Goal: Task Accomplishment & Management: Use online tool/utility

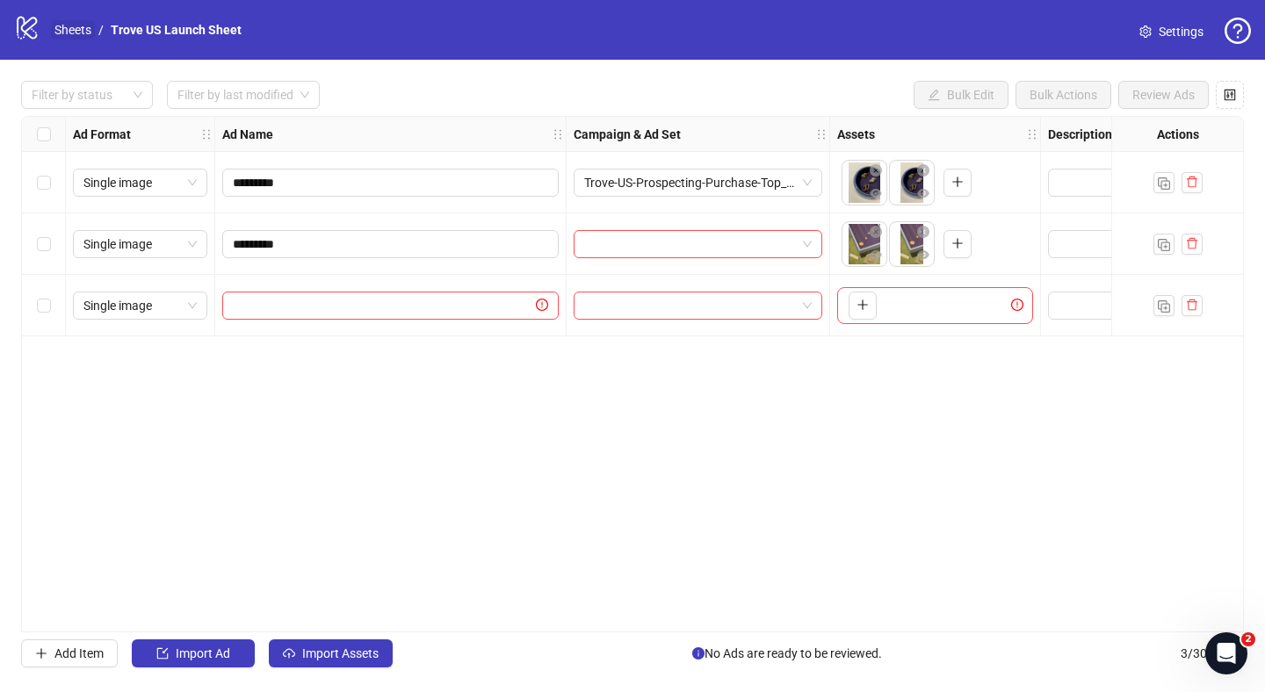
click at [76, 34] on link "Sheets" at bounding box center [73, 29] width 44 height 19
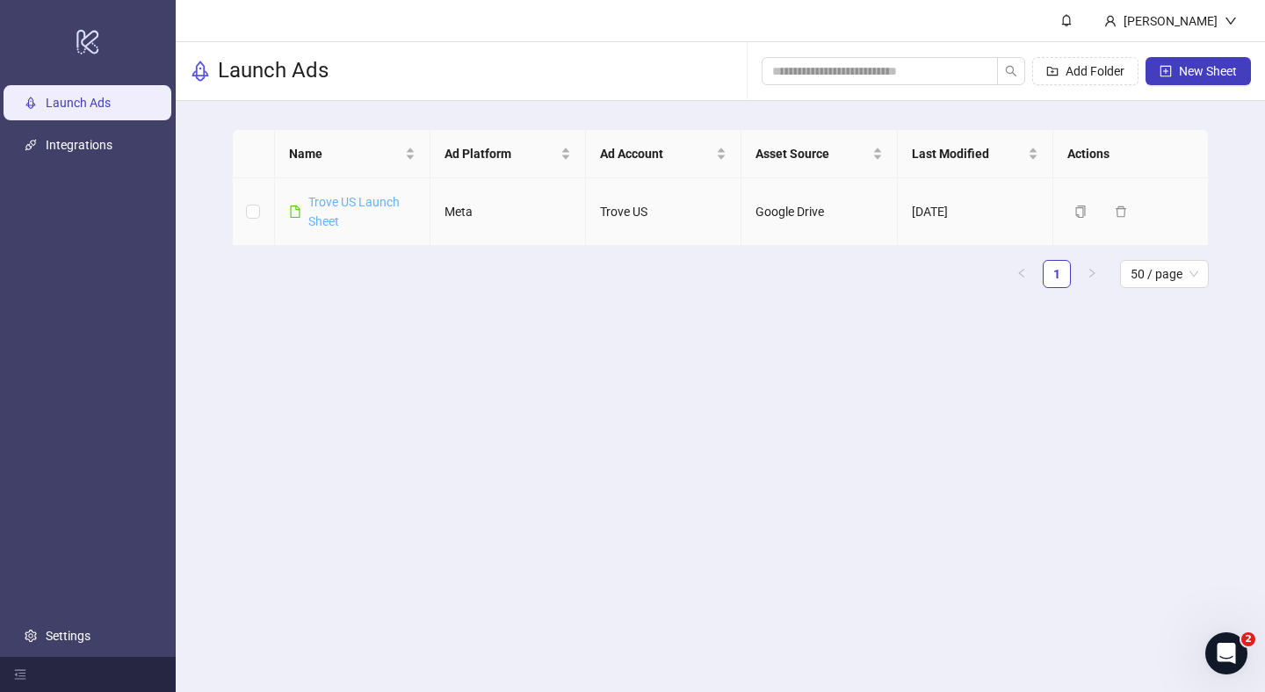
click at [316, 206] on link "Trove US Launch Sheet" at bounding box center [353, 211] width 91 height 33
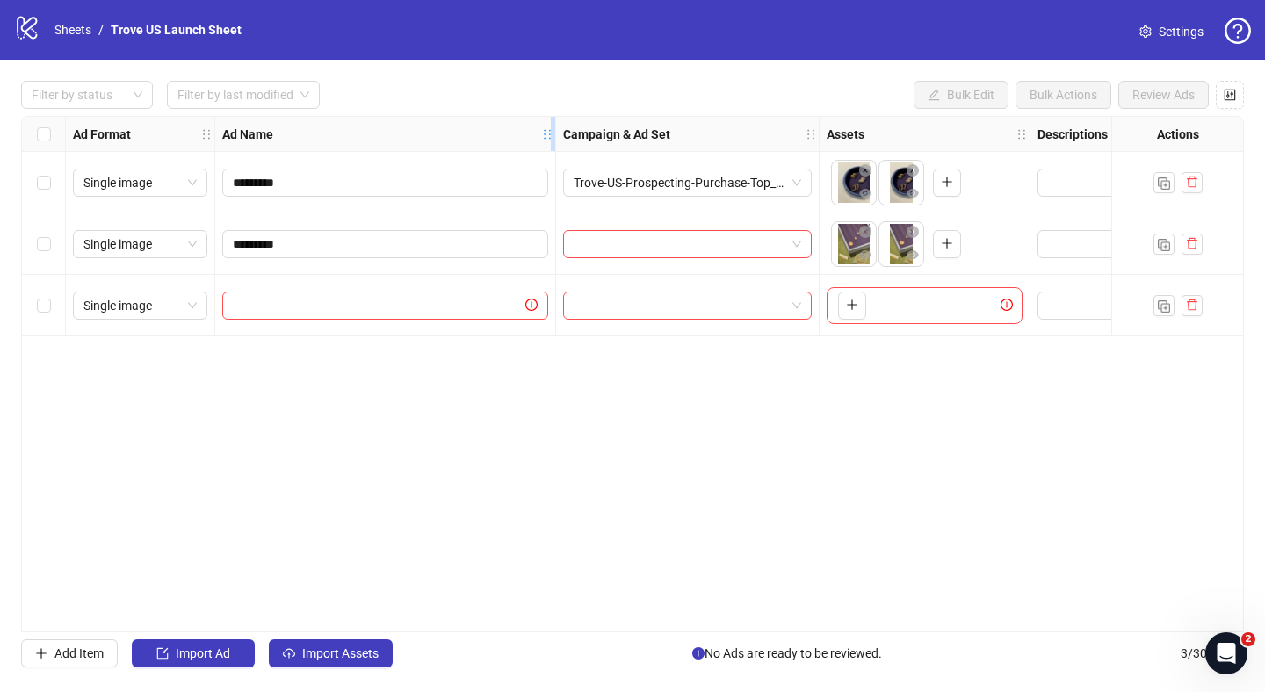
drag, startPoint x: 555, startPoint y: 133, endPoint x: 545, endPoint y: 132, distance: 10.6
click at [545, 132] on icon "holder" at bounding box center [547, 134] width 12 height 12
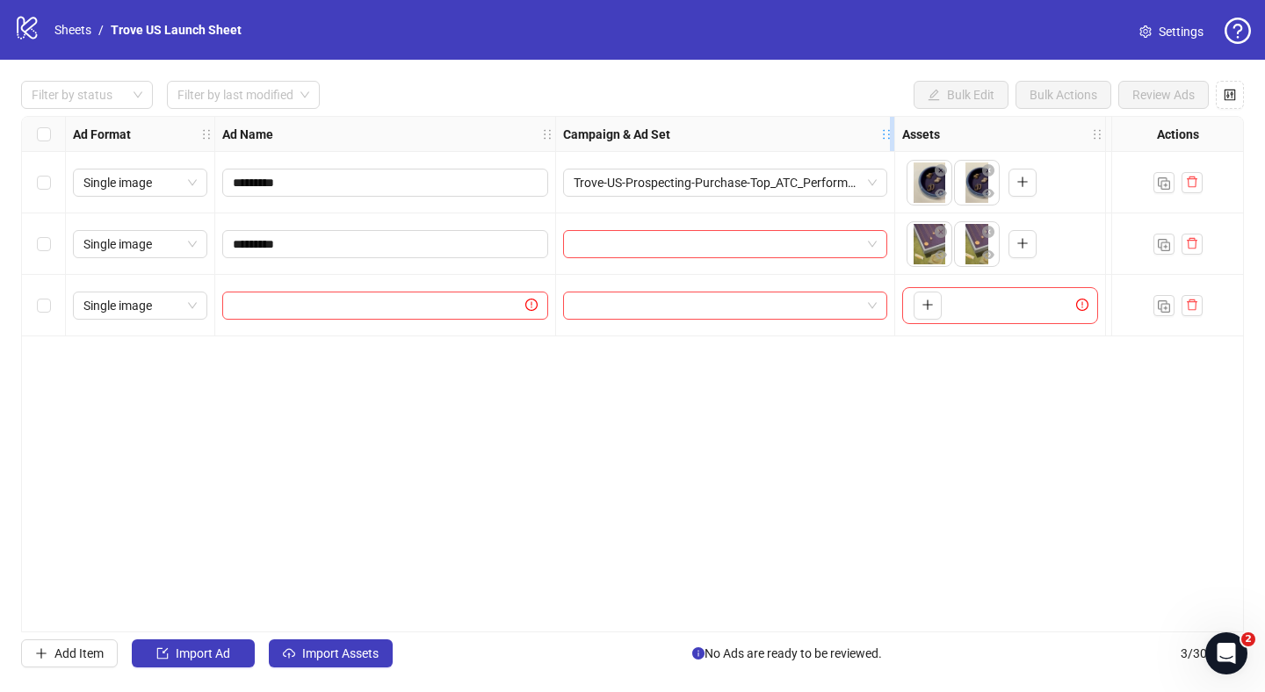
drag, startPoint x: 813, startPoint y: 132, endPoint x: 895, endPoint y: 132, distance: 82.6
click at [892, 132] on icon "holder" at bounding box center [886, 134] width 12 height 12
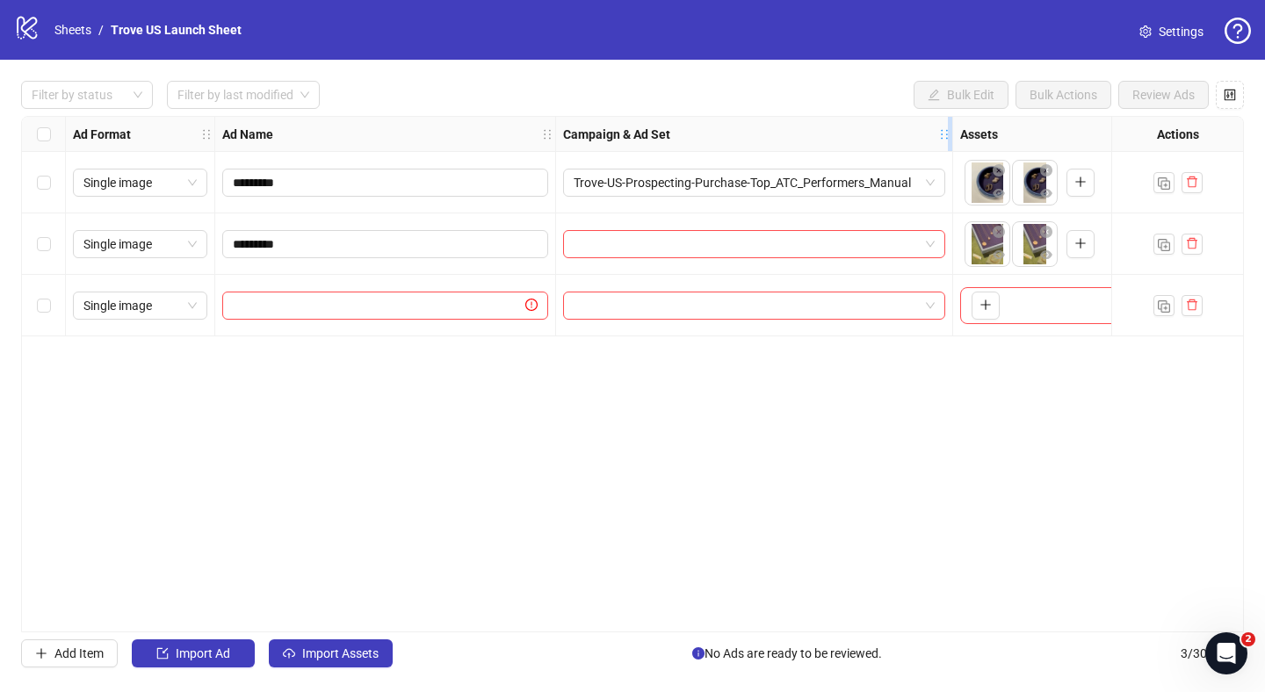
drag, startPoint x: 895, startPoint y: 132, endPoint x: 946, endPoint y: 132, distance: 50.9
click at [946, 132] on icon "holder" at bounding box center [944, 134] width 12 height 12
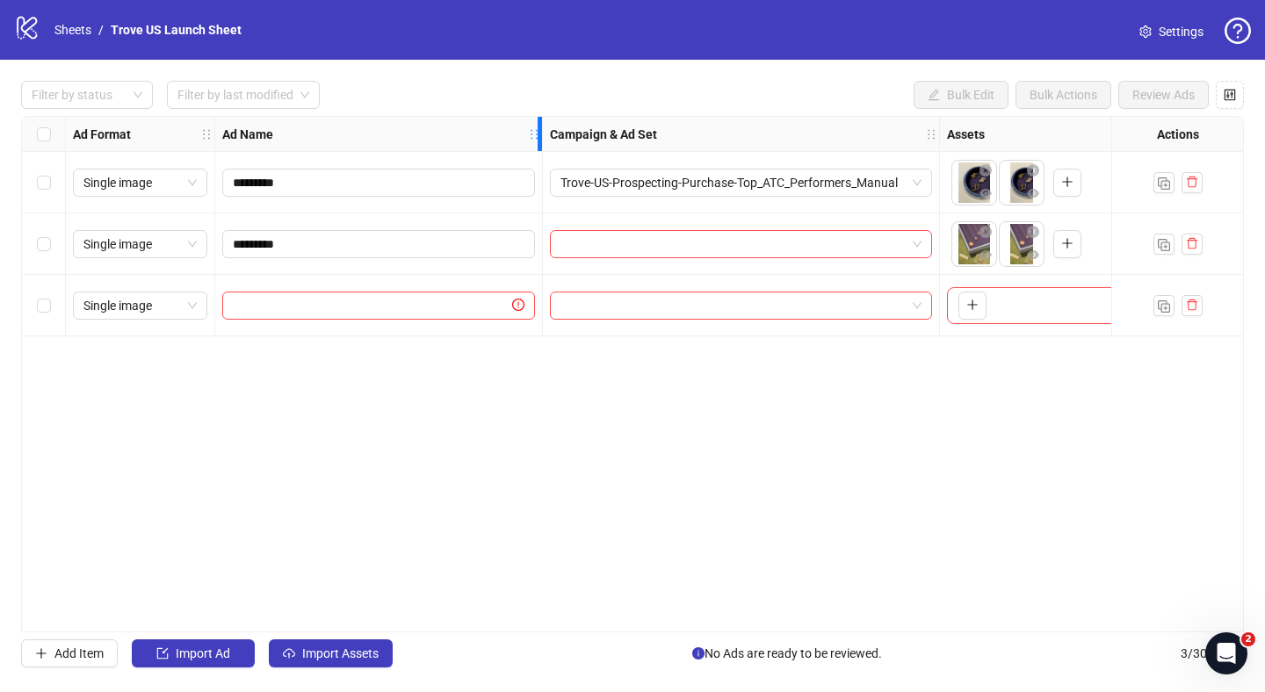
drag, startPoint x: 545, startPoint y: 133, endPoint x: 531, endPoint y: 126, distance: 14.5
click at [531, 126] on div "Ad Name" at bounding box center [379, 134] width 328 height 35
click at [760, 396] on div "Ad Format Ad Name Campaign & Ad Set Assets Descriptions Headlines Primary Texts…" at bounding box center [632, 374] width 1223 height 516
click at [904, 247] on input "search" at bounding box center [732, 244] width 345 height 26
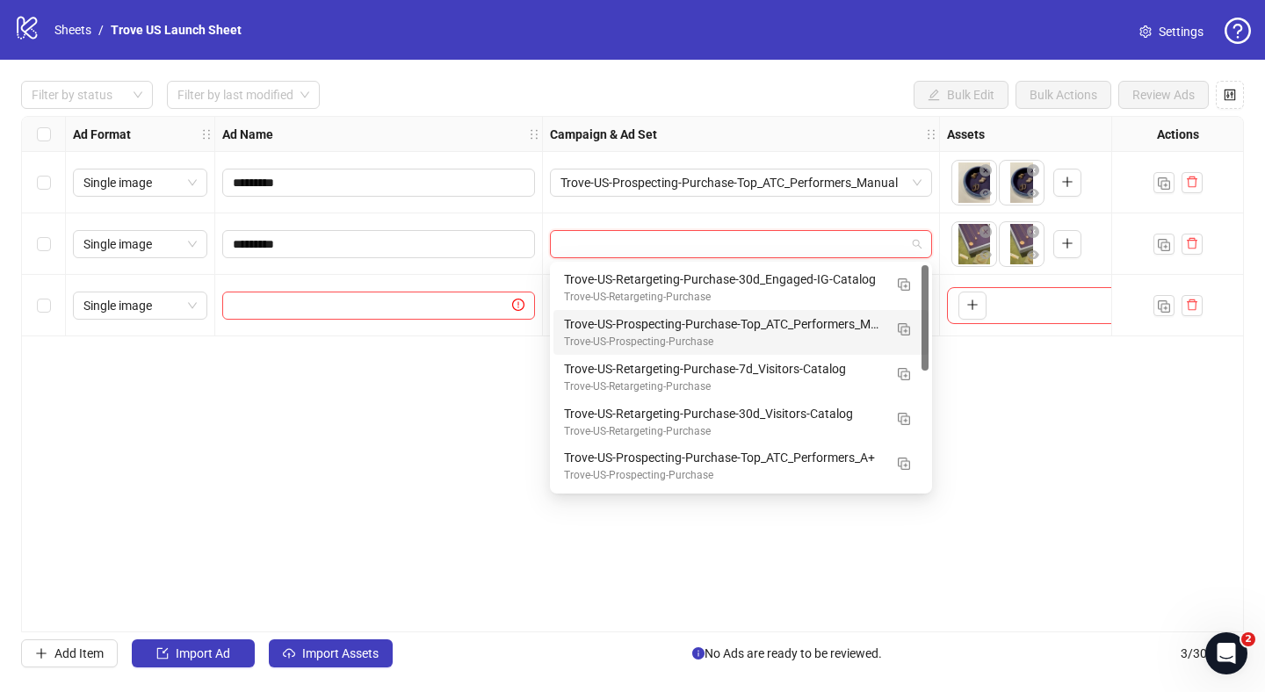
click at [750, 335] on div "Trove-US-Prospecting-Purchase" at bounding box center [723, 342] width 319 height 17
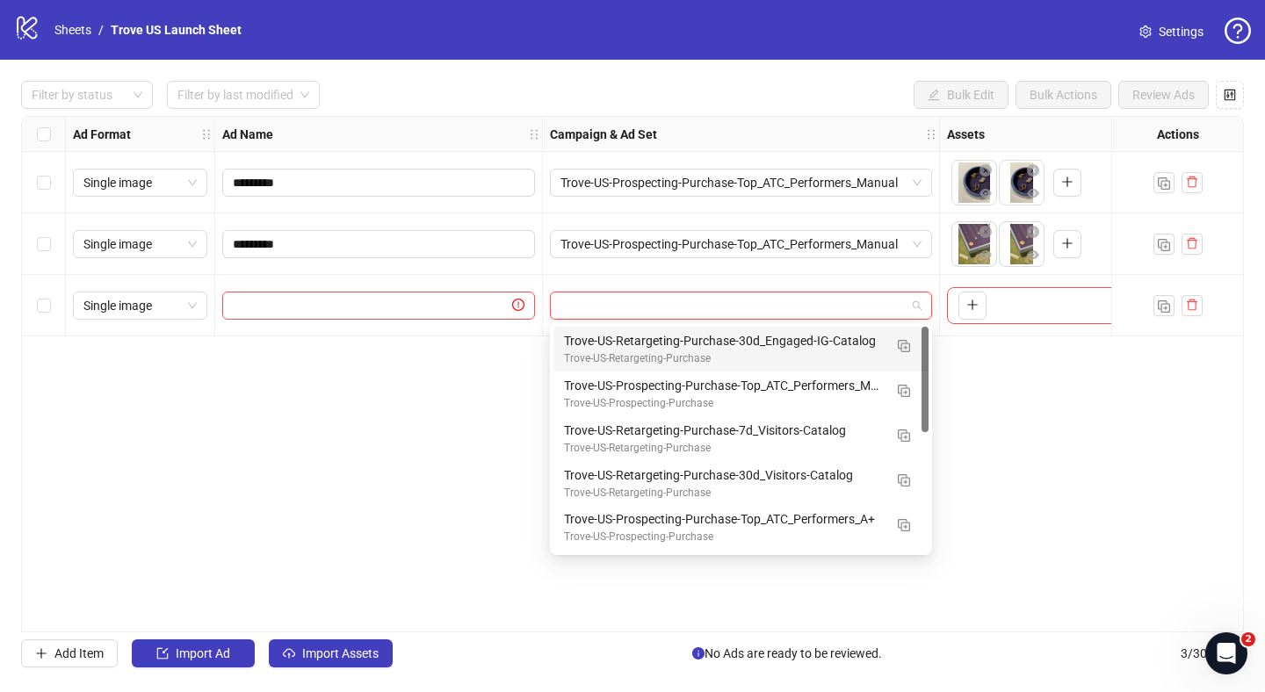
click at [840, 306] on input "search" at bounding box center [732, 306] width 345 height 26
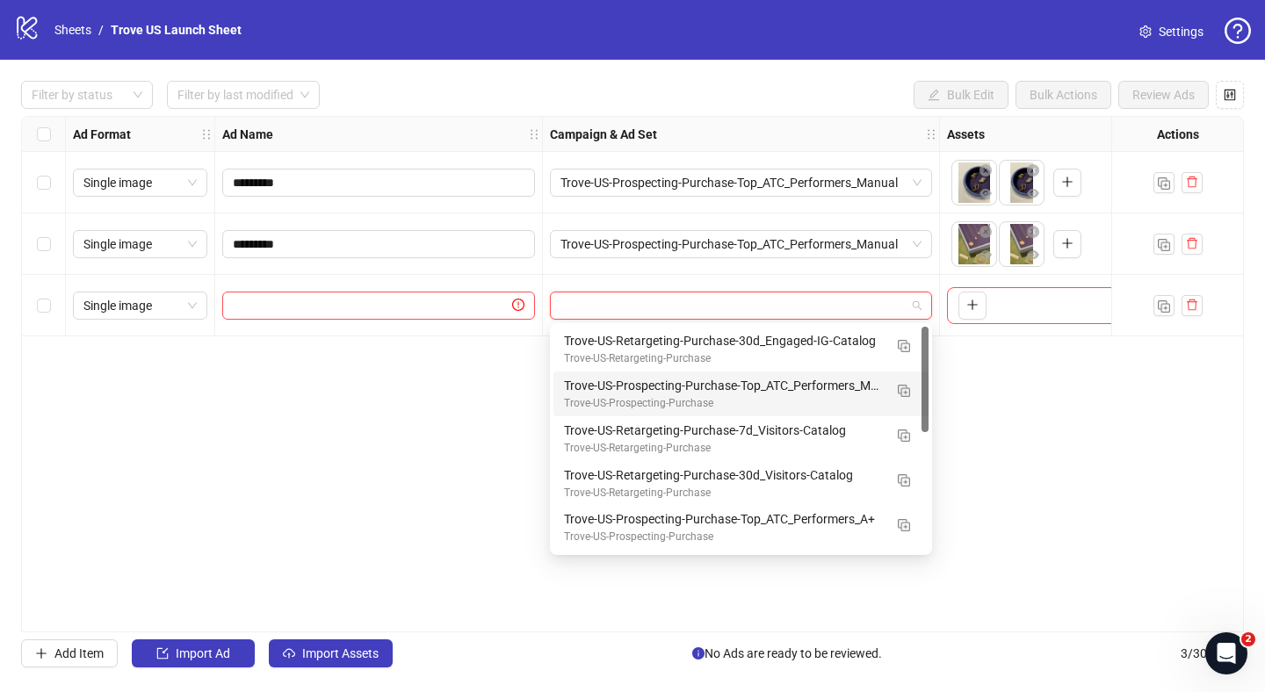
click at [769, 379] on div "Trove-US-Prospecting-Purchase-Top_ATC_Performers_Manual" at bounding box center [723, 385] width 319 height 19
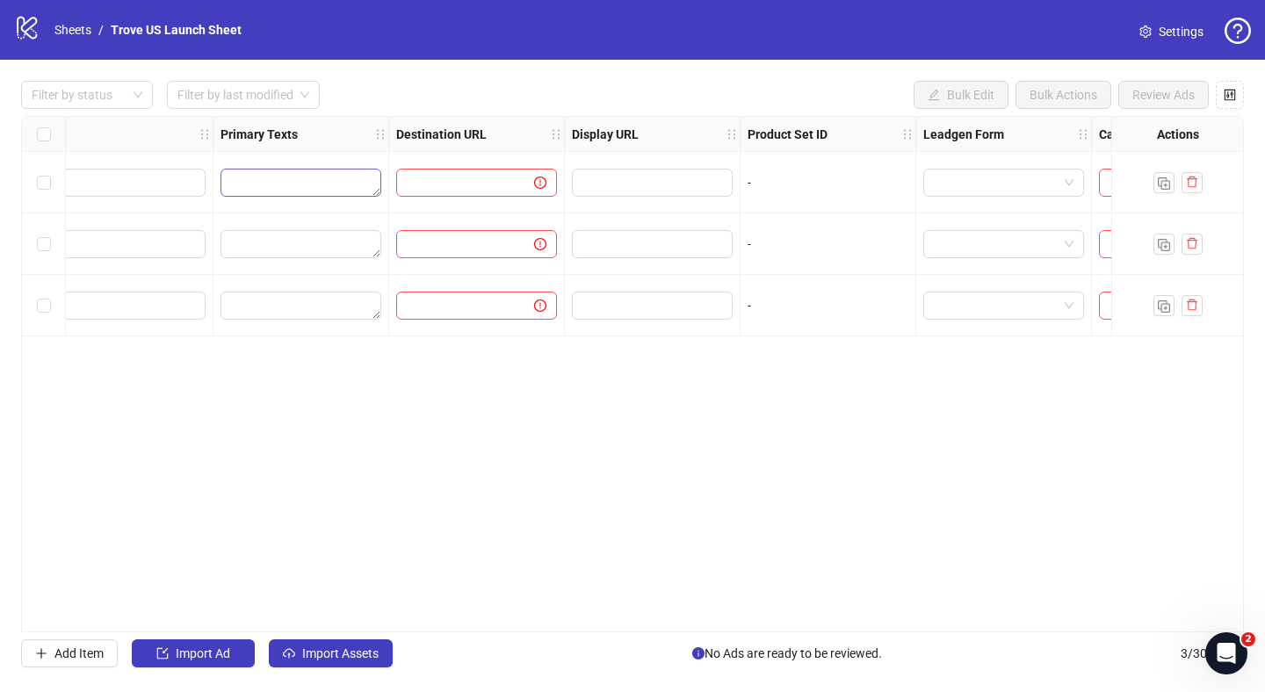
scroll to position [0, 1344]
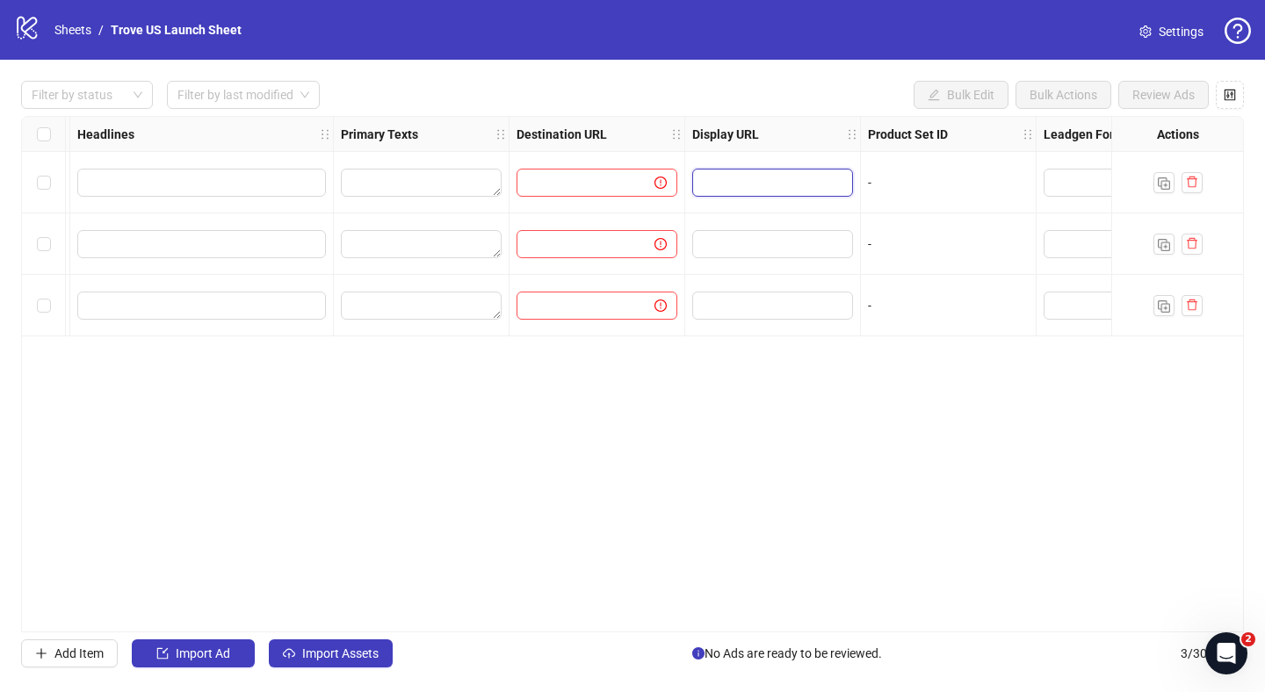
click at [746, 184] on input "text" at bounding box center [771, 182] width 136 height 19
click at [750, 217] on div at bounding box center [773, 243] width 176 height 61
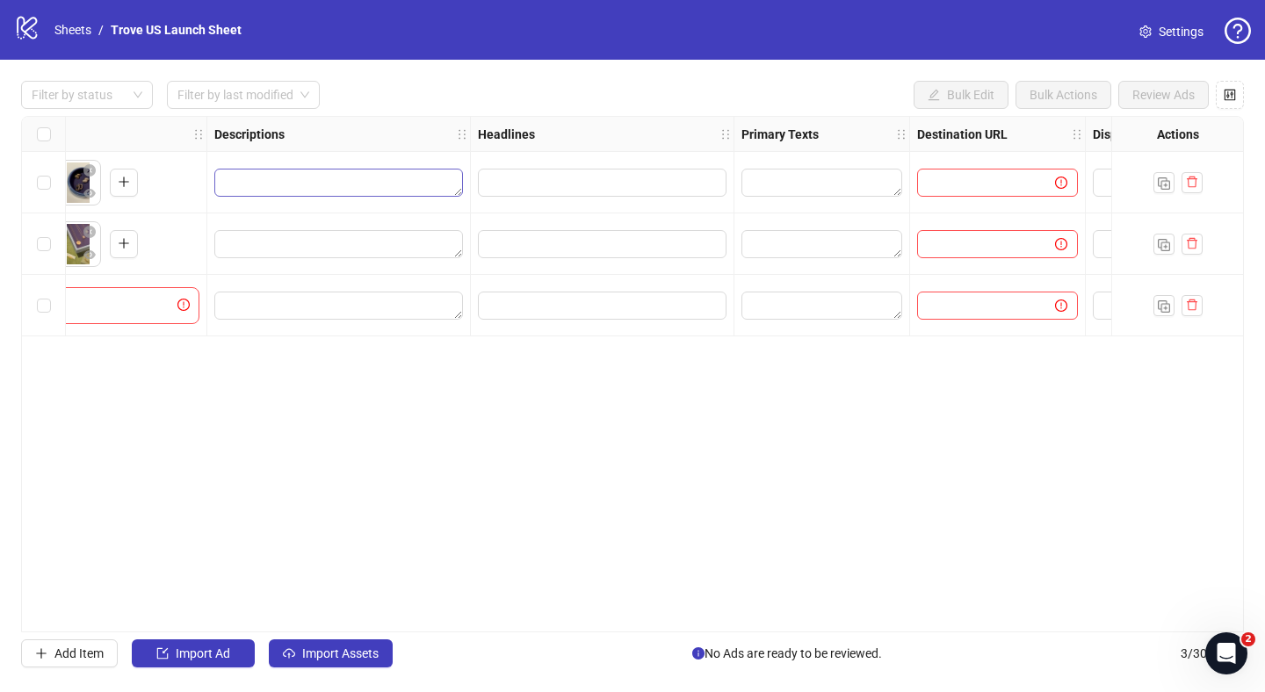
scroll to position [0, 993]
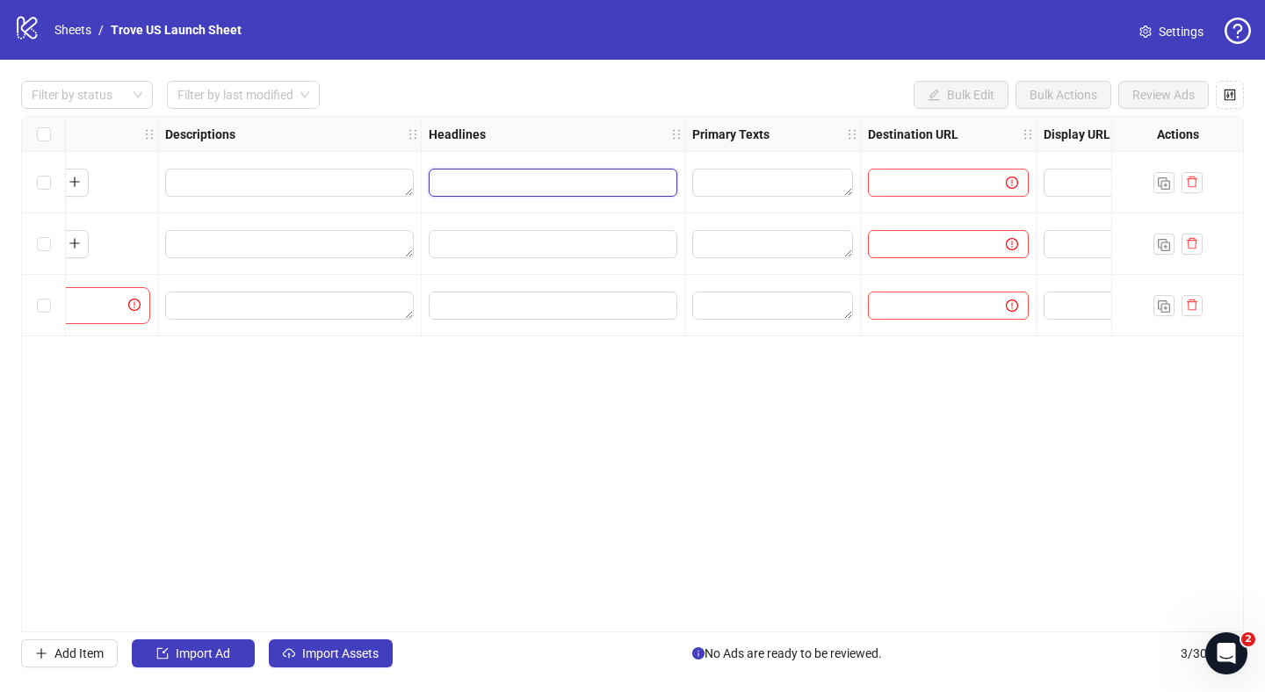
click at [485, 181] on input "Edit values" at bounding box center [551, 182] width 224 height 19
type input "******"
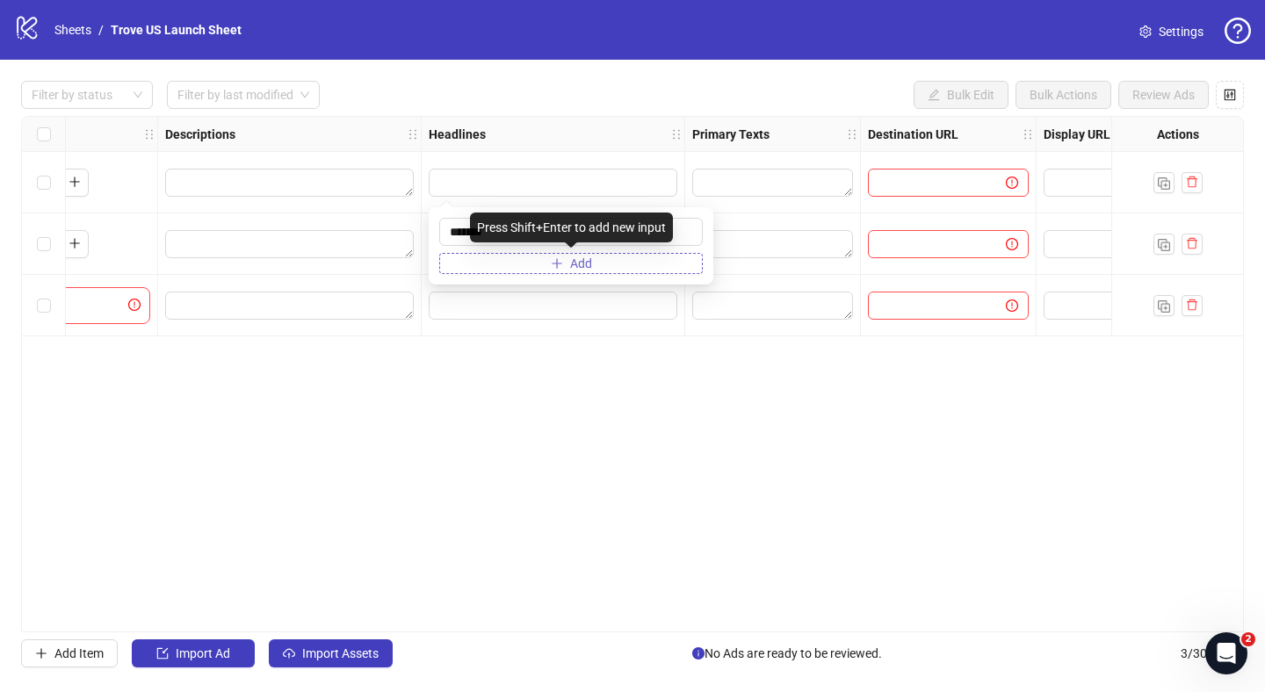
click at [589, 264] on span "Add" at bounding box center [581, 263] width 22 height 14
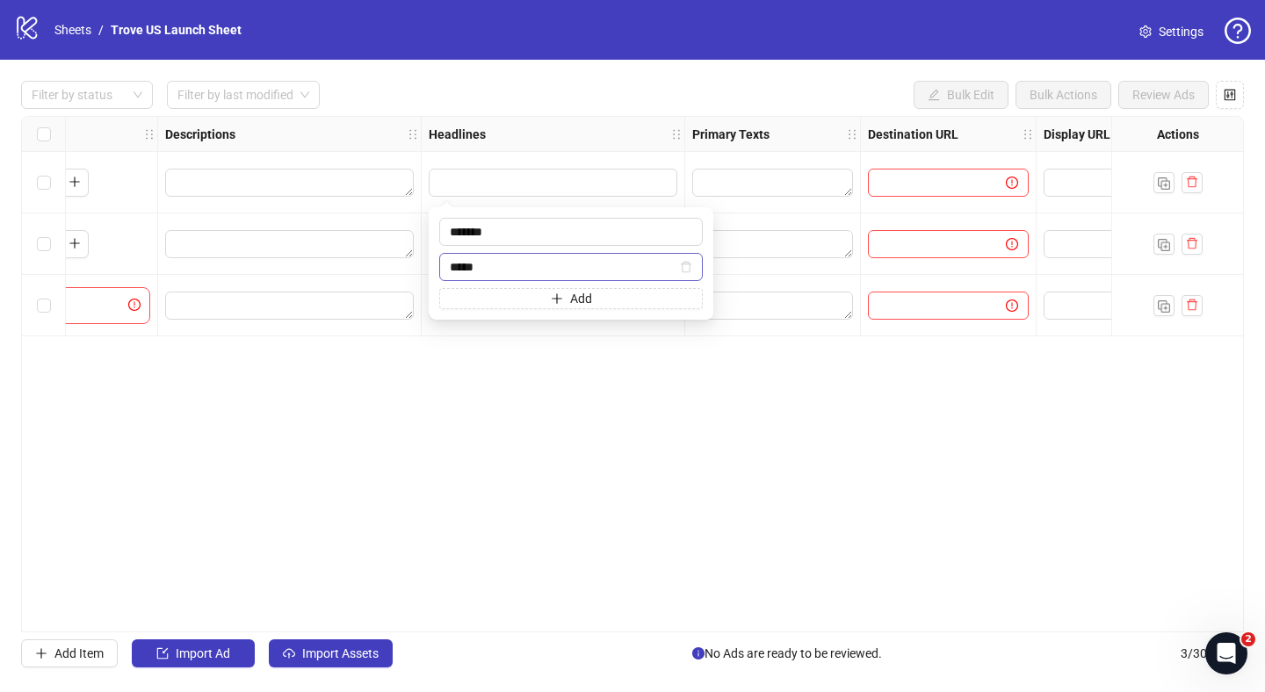
type input "******"
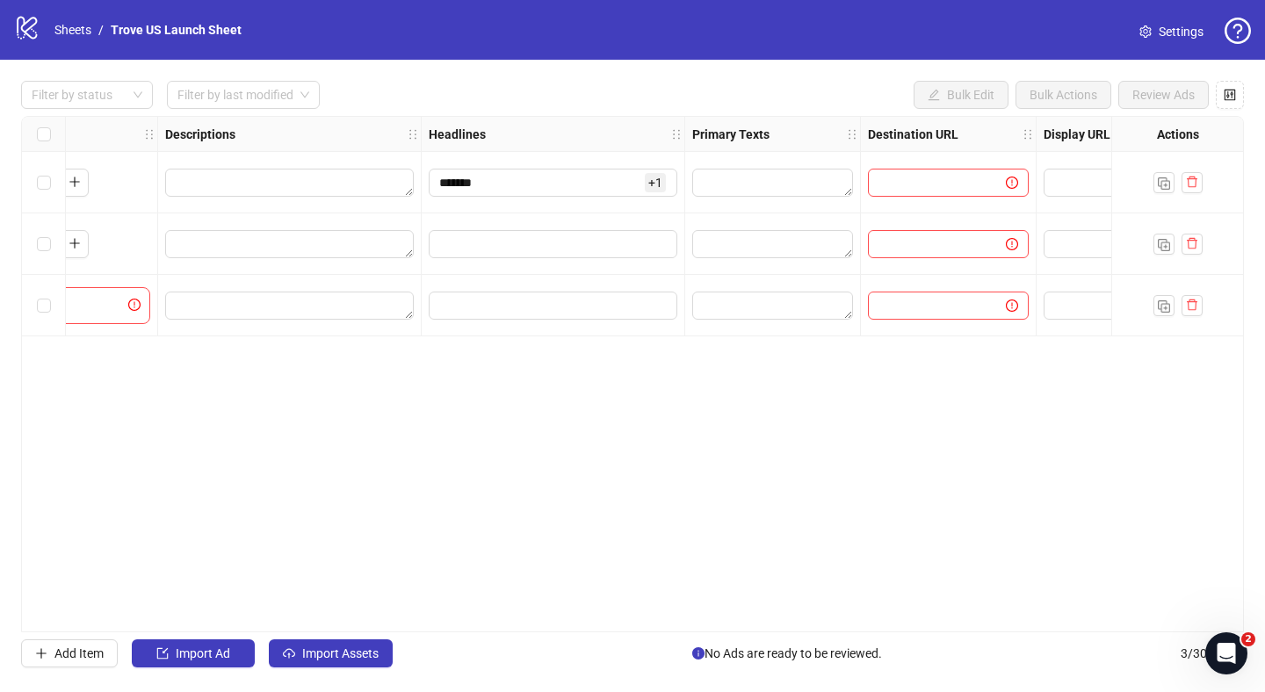
click at [686, 194] on div at bounding box center [773, 182] width 176 height 61
click at [658, 182] on span "+ 1" at bounding box center [655, 182] width 21 height 19
click at [791, 57] on div "logo/logo-mobile Sheets / Trove US Launch Sheet Settings" at bounding box center [632, 30] width 1265 height 60
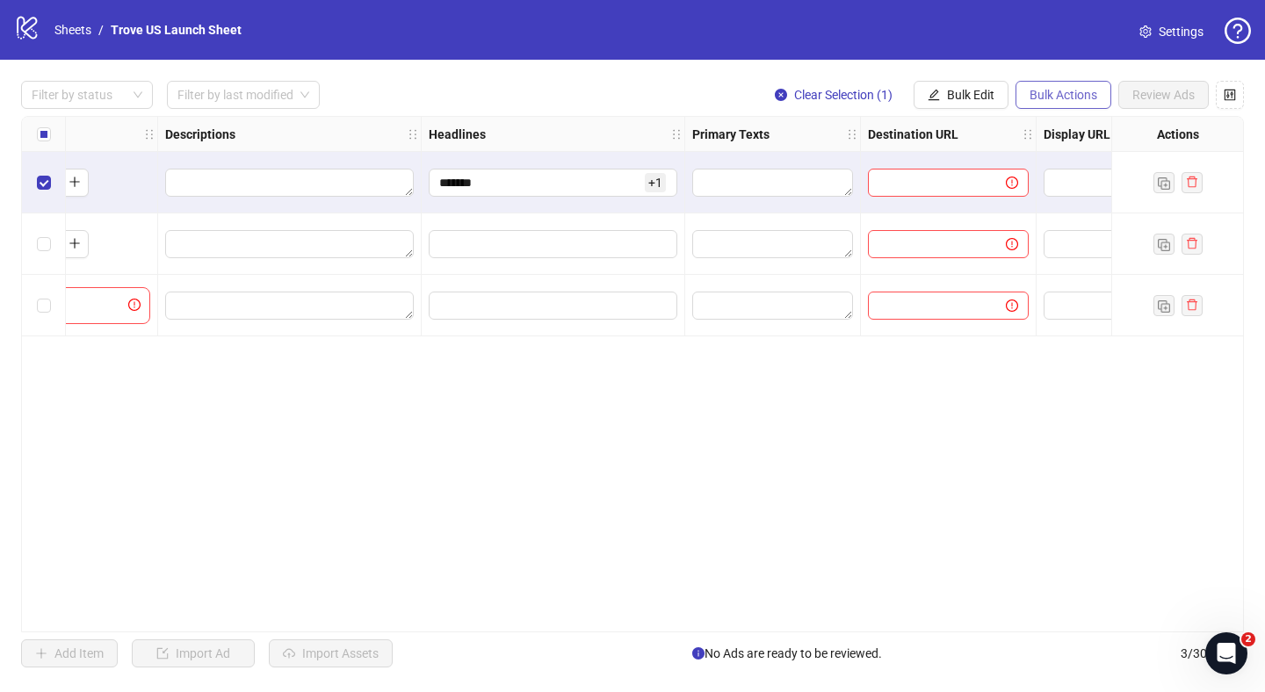
click at [1052, 98] on span "Bulk Actions" at bounding box center [1063, 95] width 68 height 14
click at [964, 92] on span "Bulk Edit" at bounding box center [970, 95] width 47 height 14
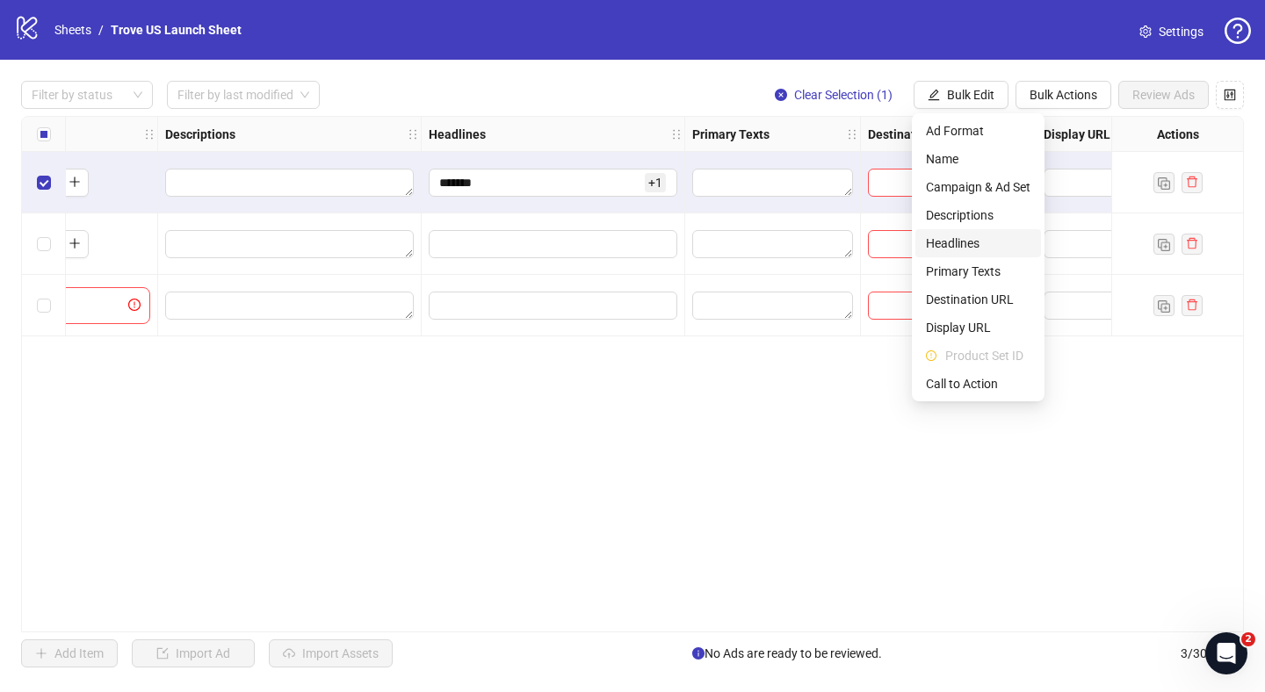
click at [994, 239] on span "Headlines" at bounding box center [978, 243] width 105 height 19
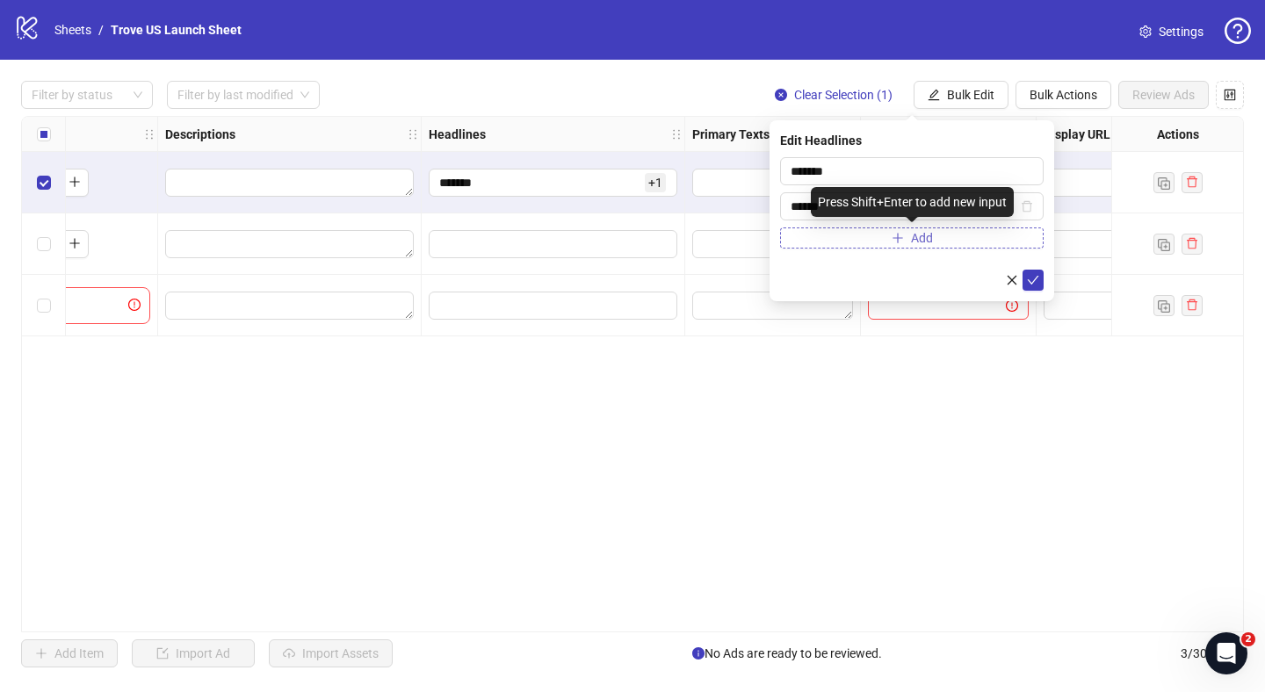
click at [895, 235] on icon "plus" at bounding box center [898, 238] width 12 height 12
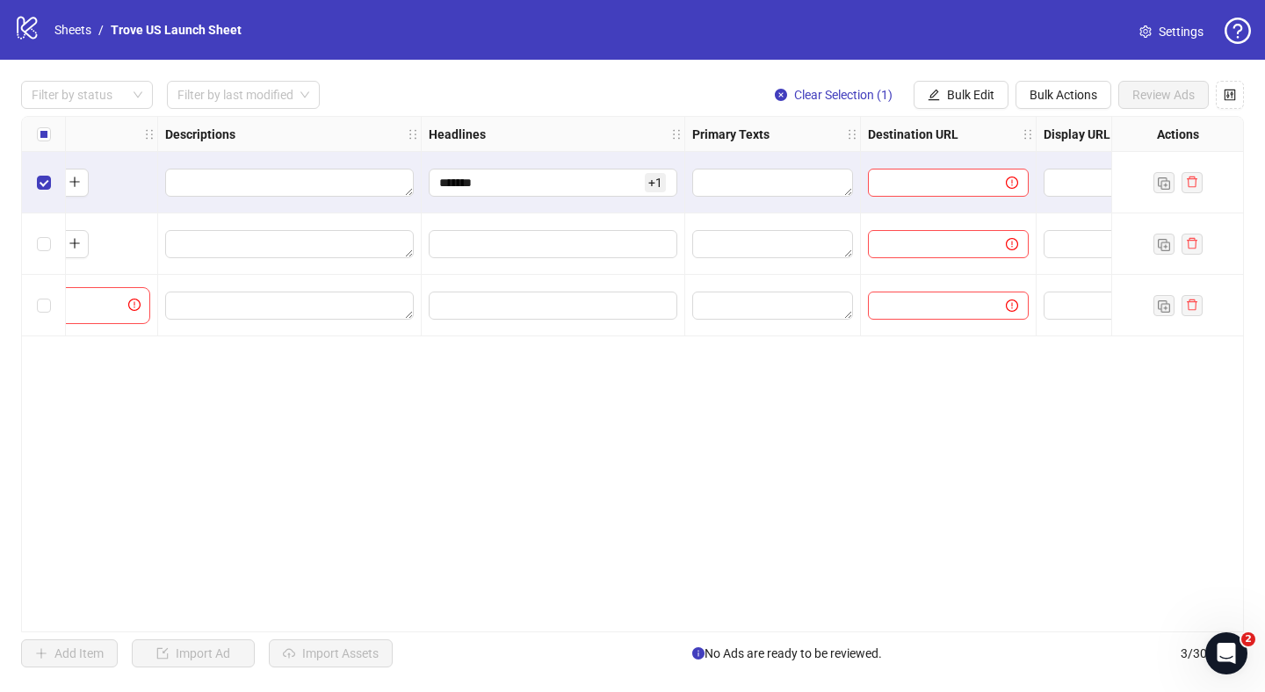
click at [1007, 66] on div "Filter by status Filter by last modified Clear Selection (1) Bulk Edit Bulk Act…" at bounding box center [632, 374] width 1265 height 629
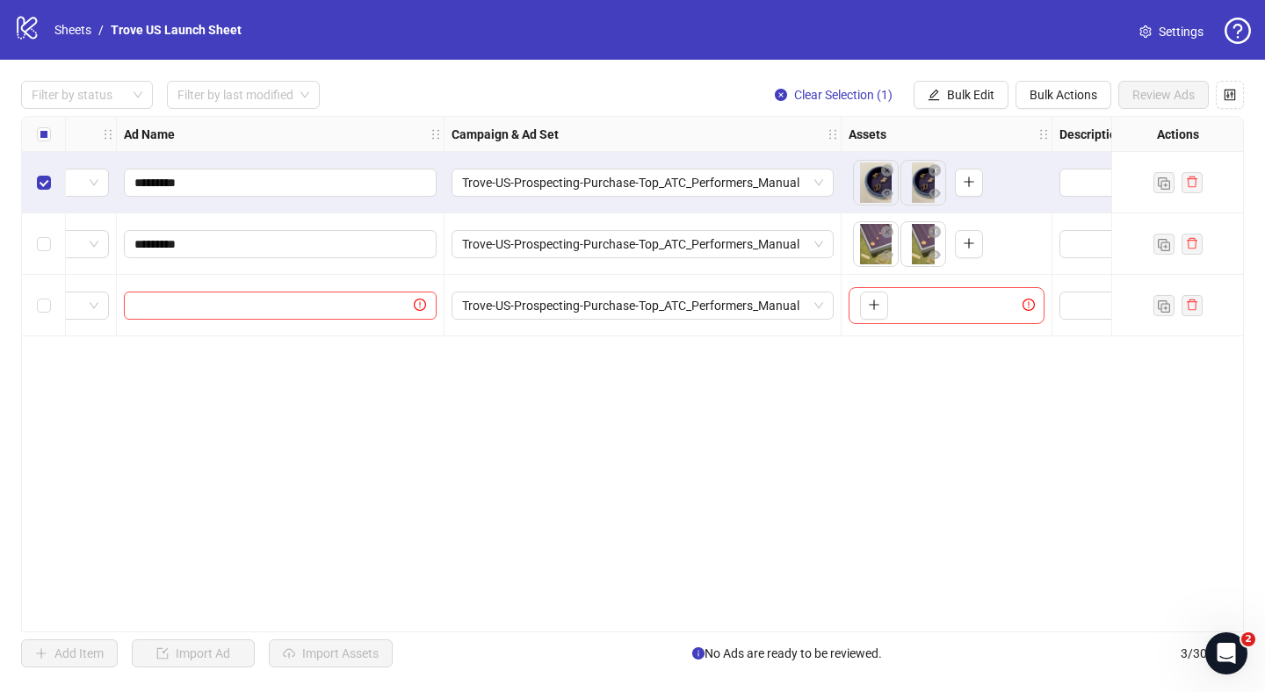
scroll to position [0, 43]
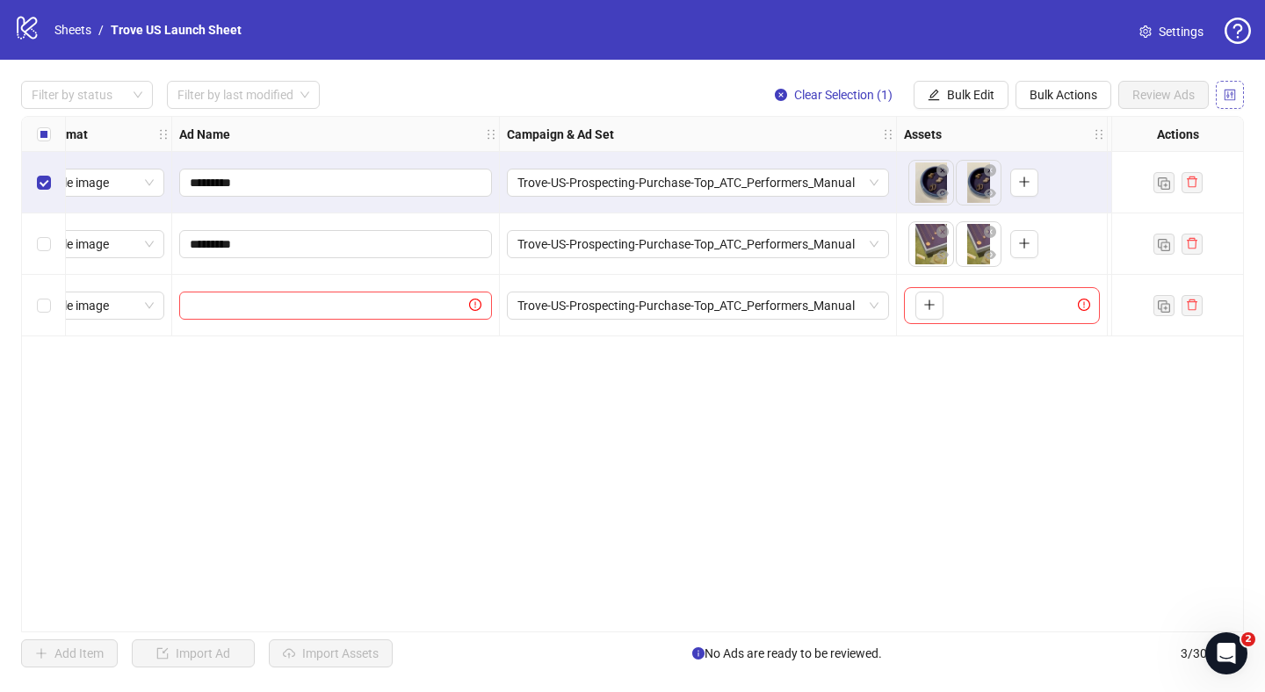
click at [1232, 101] on span "button" at bounding box center [1230, 95] width 12 height 14
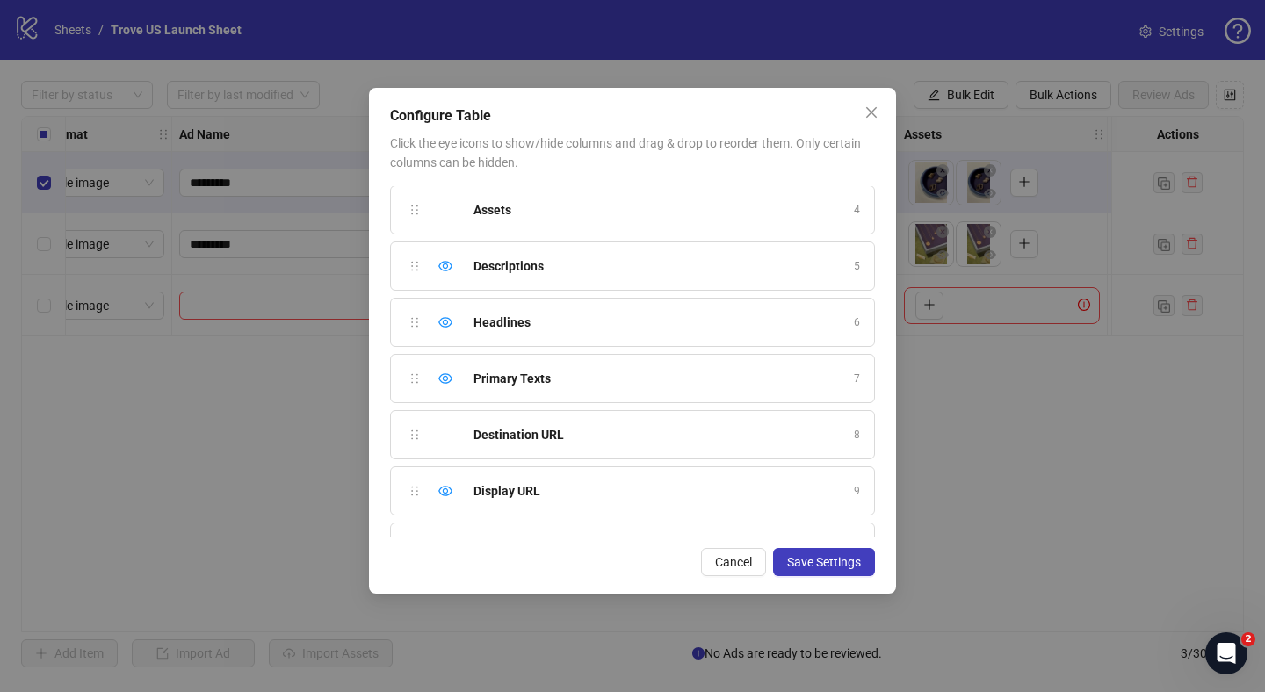
scroll to position [185, 0]
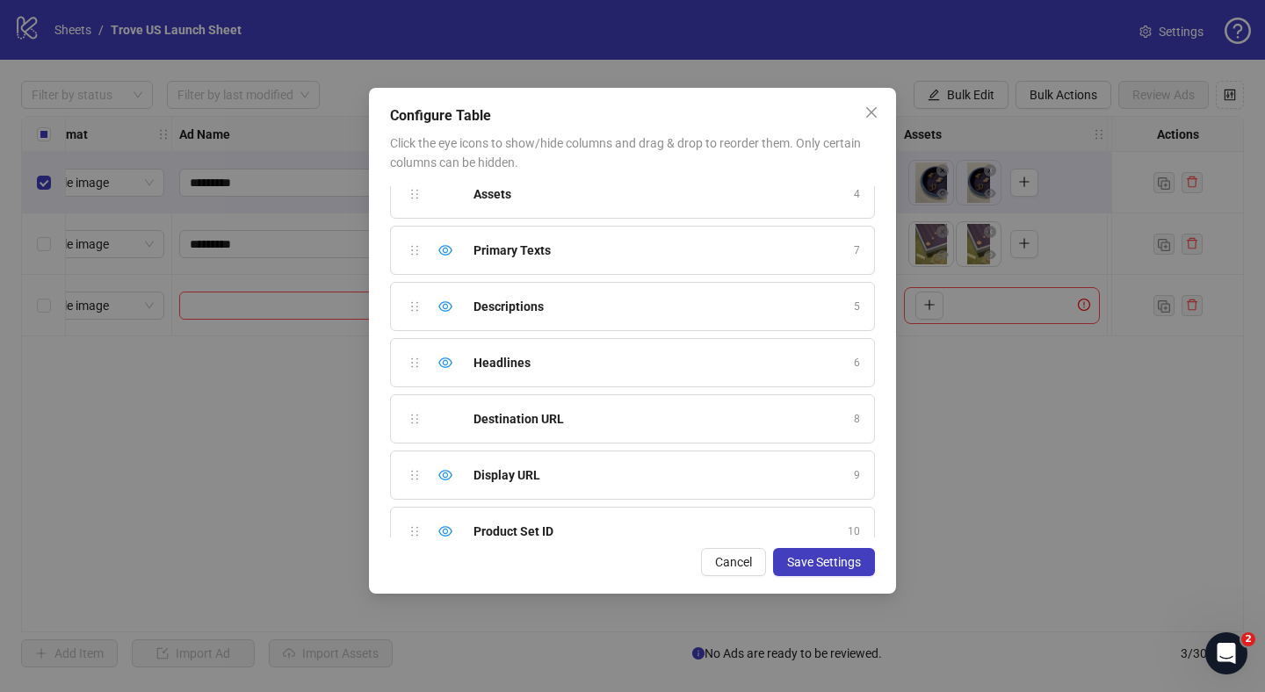
drag, startPoint x: 415, startPoint y: 371, endPoint x: 415, endPoint y: 258, distance: 112.4
click at [415, 258] on div "Ad Format 1 Ad Name 2 Campaign & Ad Set 3 Assets 4 Descriptions 5 Headlines 6 P…" at bounding box center [632, 361] width 485 height 351
drag, startPoint x: 413, startPoint y: 368, endPoint x: 413, endPoint y: 312, distance: 56.2
click at [413, 312] on div "Ad Format 1 Ad Name 2 Campaign & Ad Set 3 Assets 4 Primary Texts 5 Descriptions…" at bounding box center [632, 361] width 485 height 351
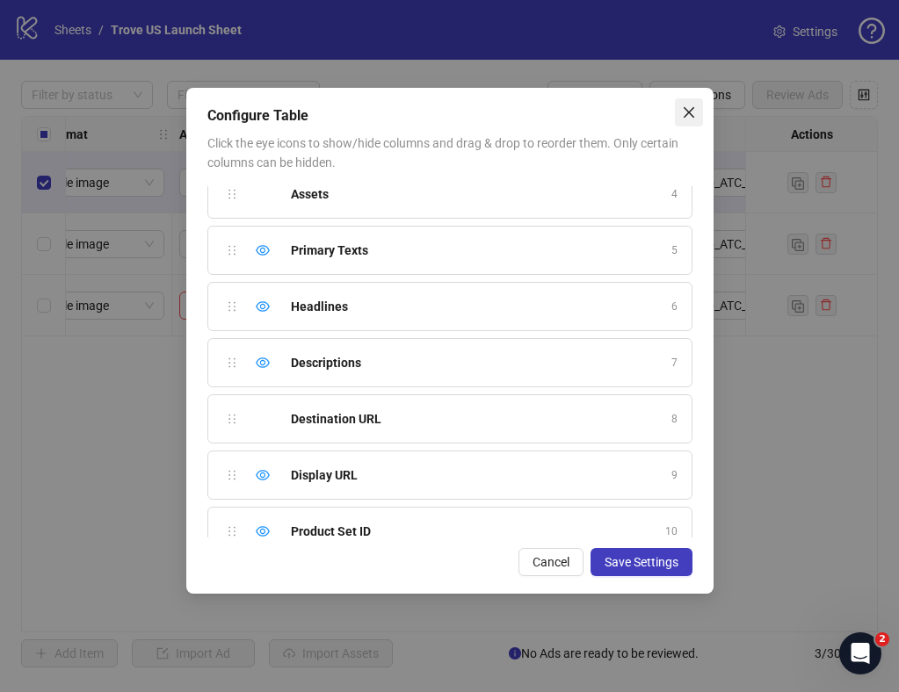
click at [688, 108] on icon "close" at bounding box center [689, 112] width 14 height 14
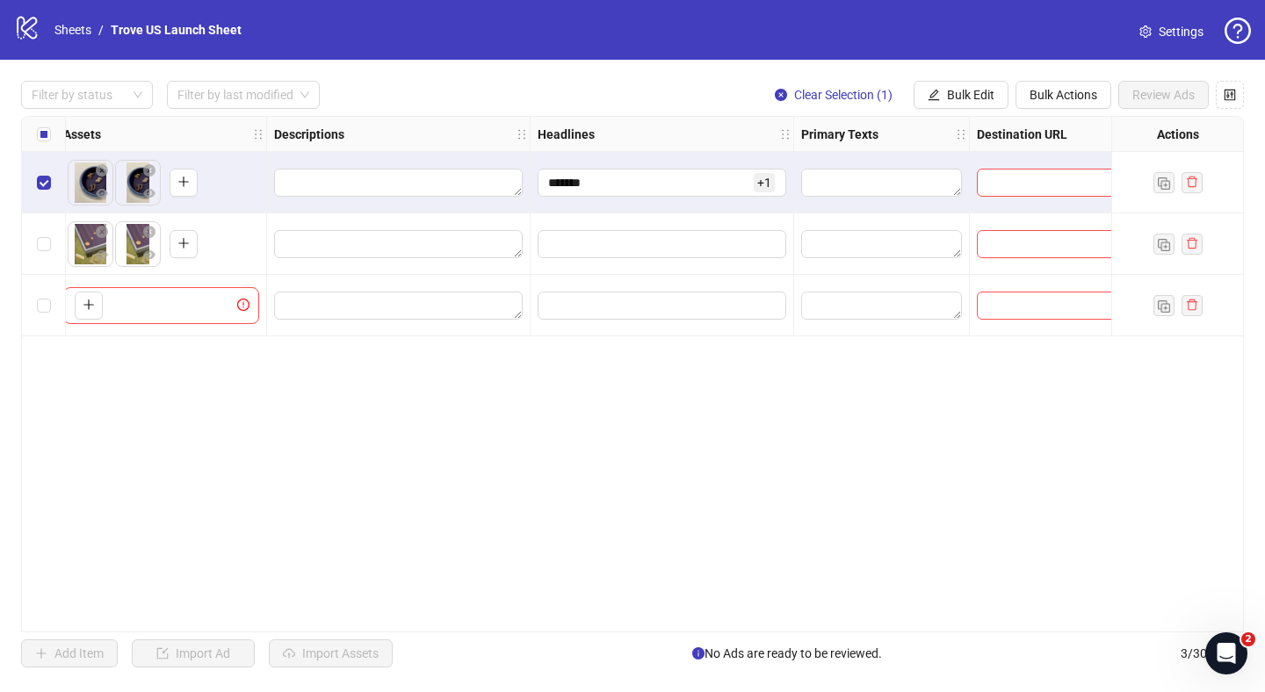
scroll to position [0, 943]
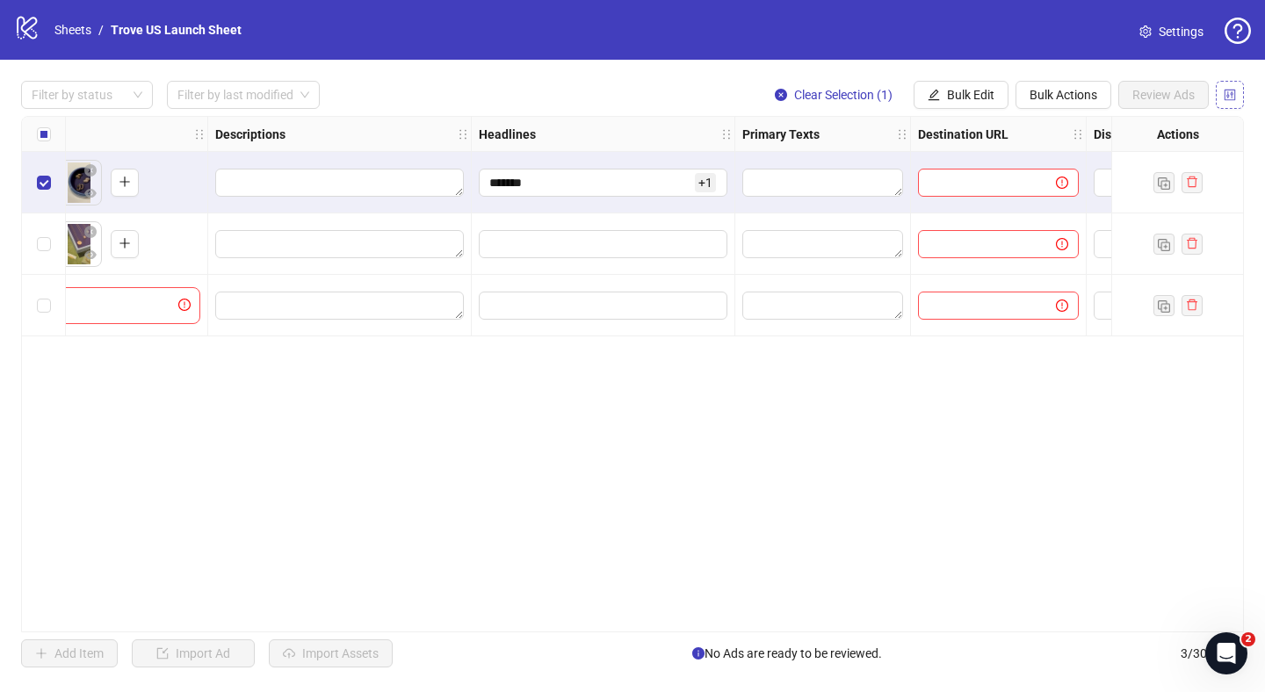
click at [1235, 91] on icon "control" at bounding box center [1230, 95] width 12 height 12
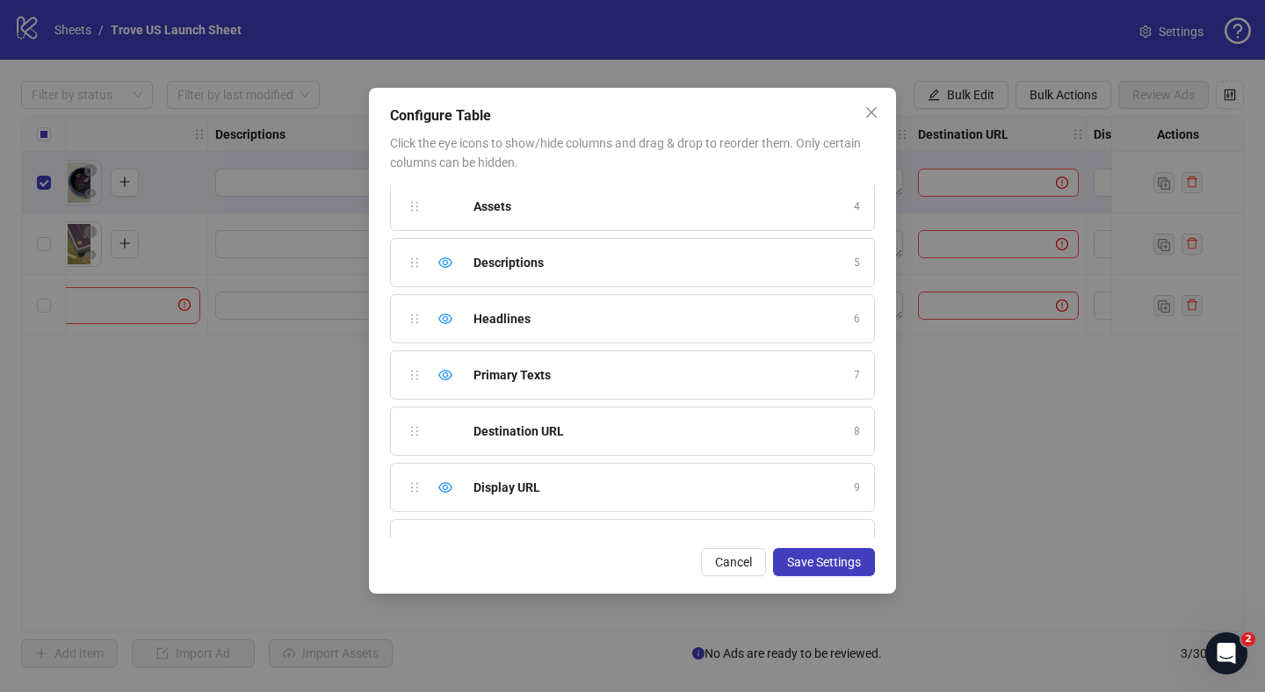
scroll to position [169, 0]
drag, startPoint x: 408, startPoint y: 379, endPoint x: 408, endPoint y: 263, distance: 116.8
click at [408, 263] on div "Ad Format 1 Ad Name 2 Campaign & Ad Set 3 Assets 4 Descriptions 5 Headlines 6 P…" at bounding box center [632, 361] width 485 height 351
drag, startPoint x: 413, startPoint y: 374, endPoint x: 415, endPoint y: 322, distance: 51.9
click at [415, 322] on div "Ad Format 1 Ad Name 2 Campaign & Ad Set 3 Assets 4 Primary Texts 5 Descriptions…" at bounding box center [632, 361] width 485 height 351
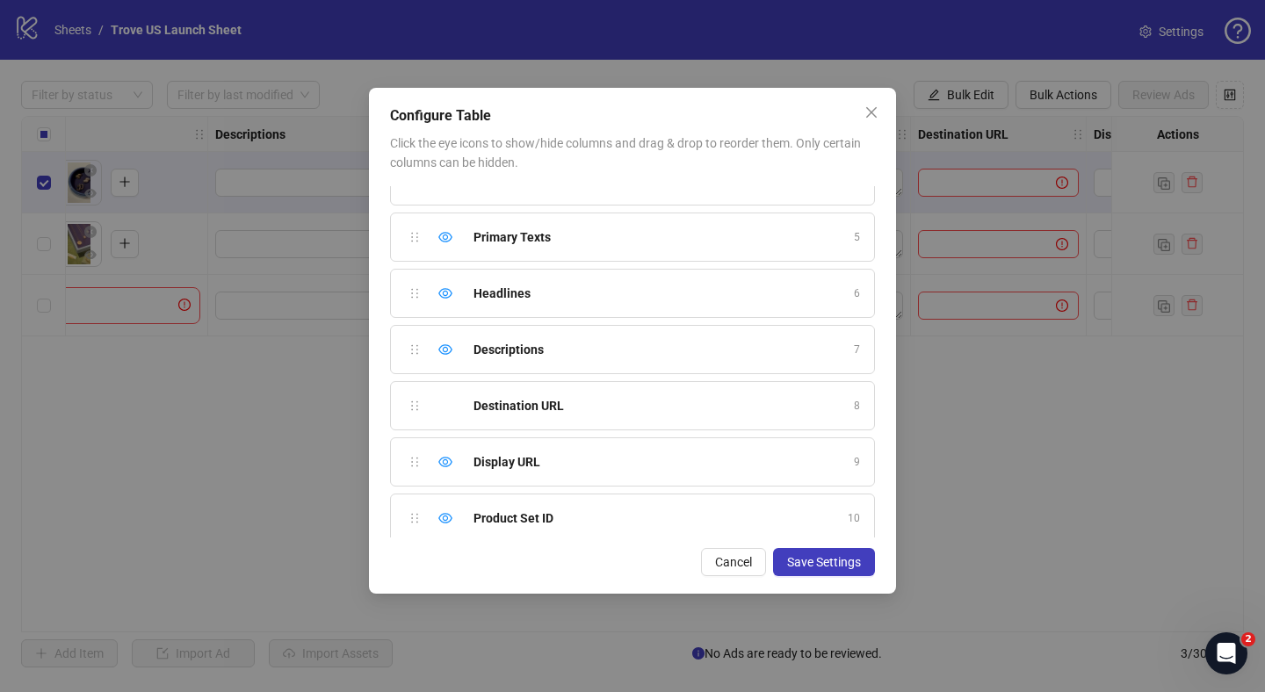
scroll to position [197, 0]
click at [799, 568] on span "Save Settings" at bounding box center [824, 562] width 74 height 14
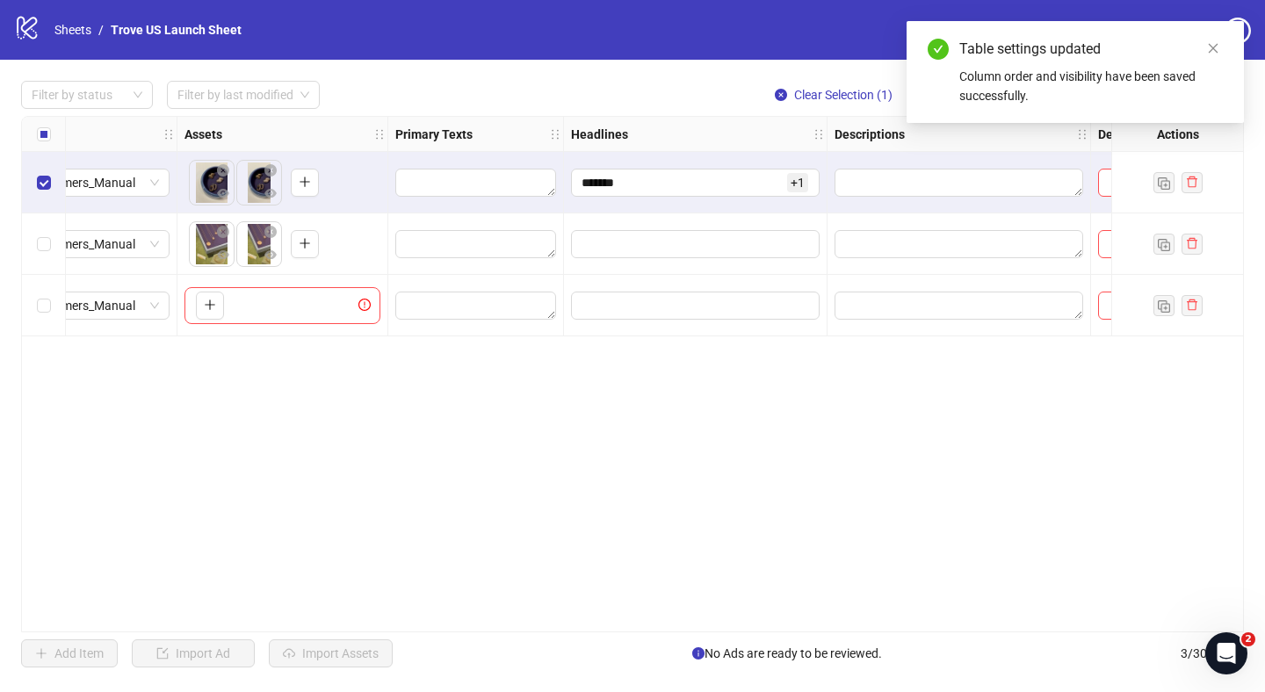
scroll to position [0, 753]
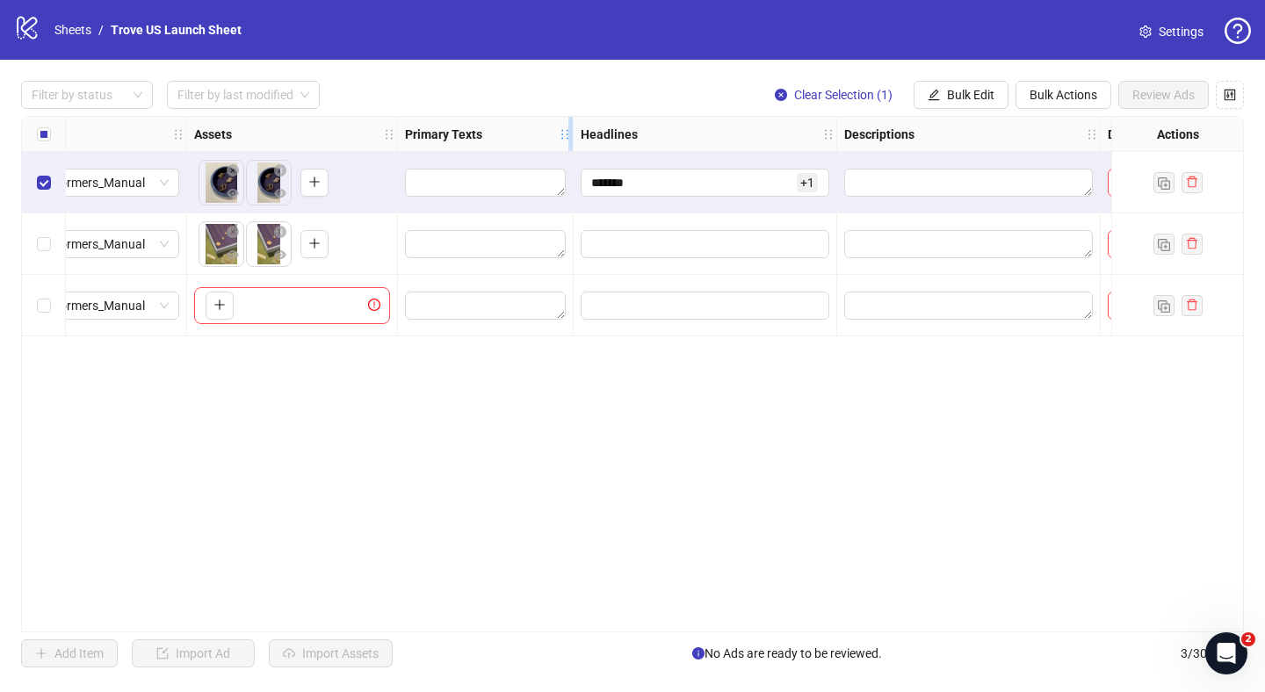
drag, startPoint x: 570, startPoint y: 132, endPoint x: 679, endPoint y: 132, distance: 108.9
click at [583, 132] on icon "holder" at bounding box center [577, 134] width 12 height 12
